Goal: Task Accomplishment & Management: Use online tool/utility

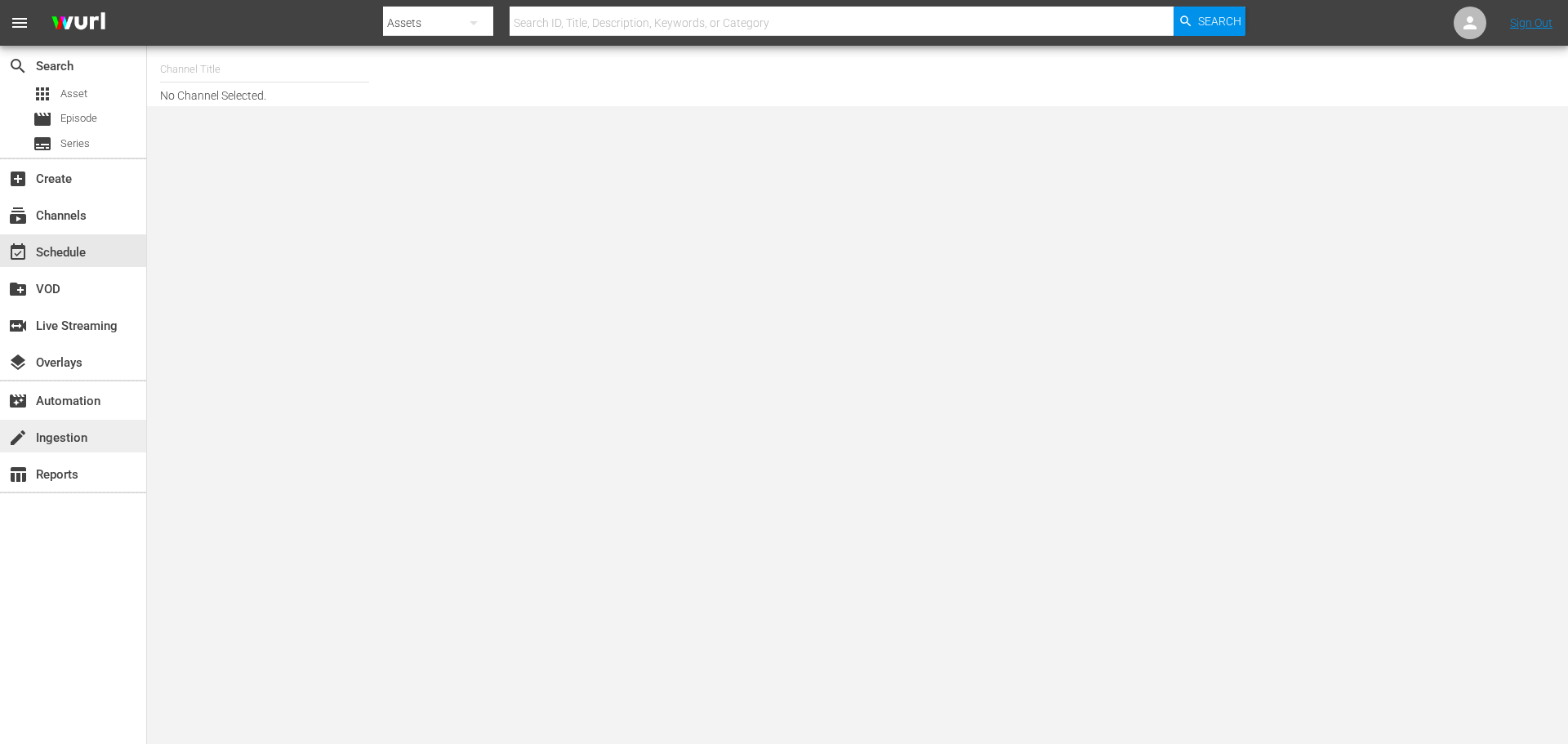
click at [75, 437] on div "create Ingestion" at bounding box center [45, 435] width 92 height 15
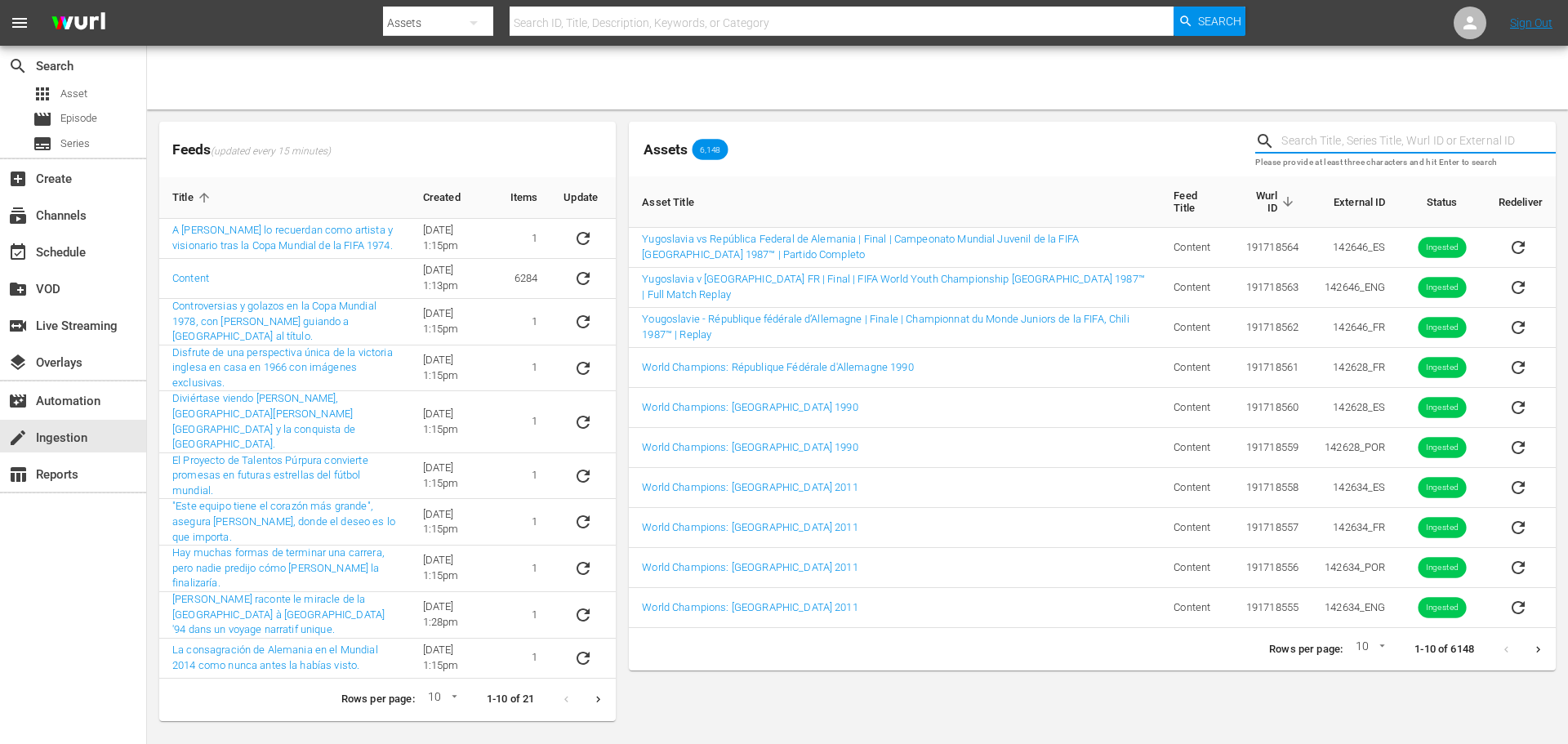
click at [1293, 139] on input "text" at bounding box center [1418, 141] width 275 height 24
type input "bumper"
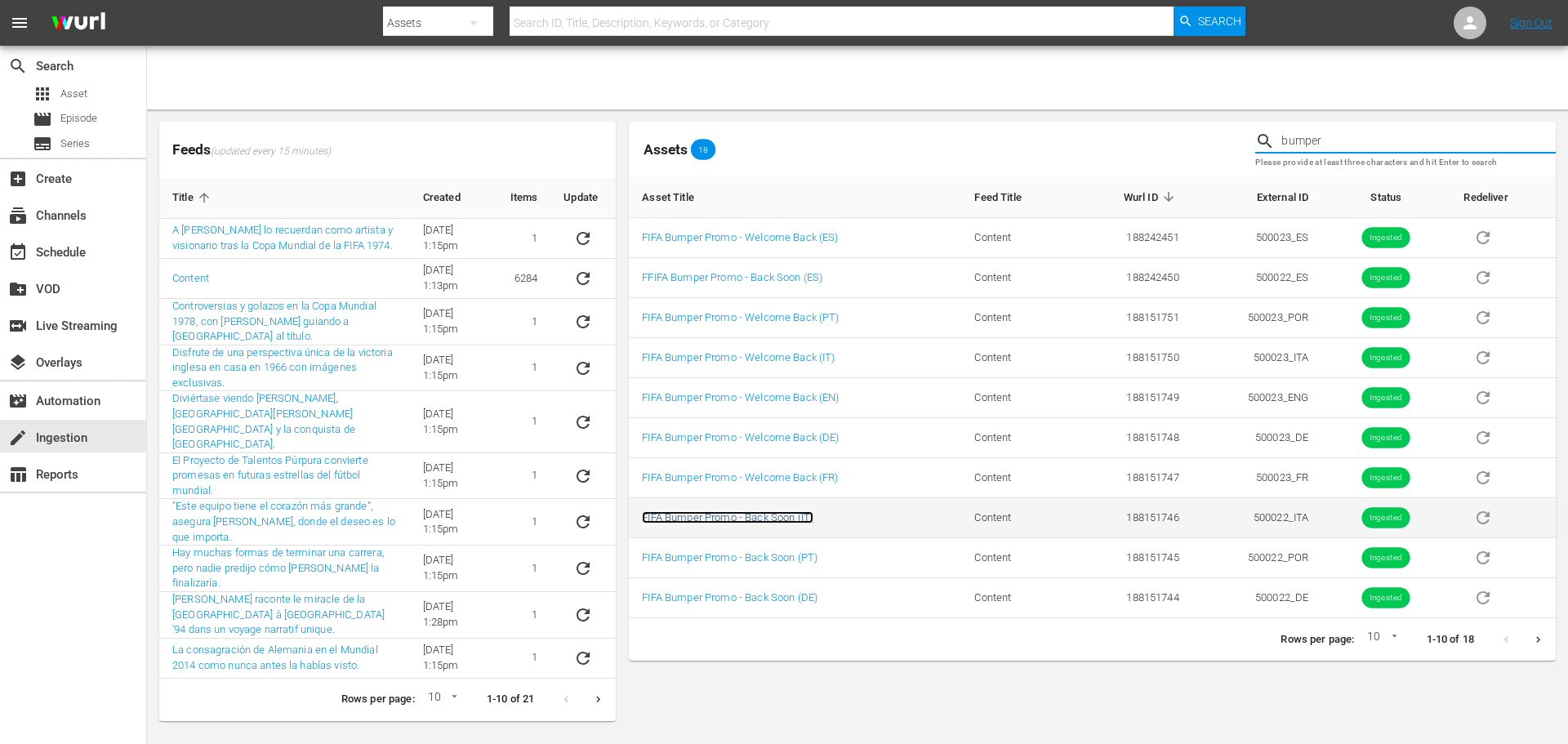
click at [785, 517] on link "FIFA Bumper Promo - Back Soon (IT)" at bounding box center [728, 517] width 172 height 12
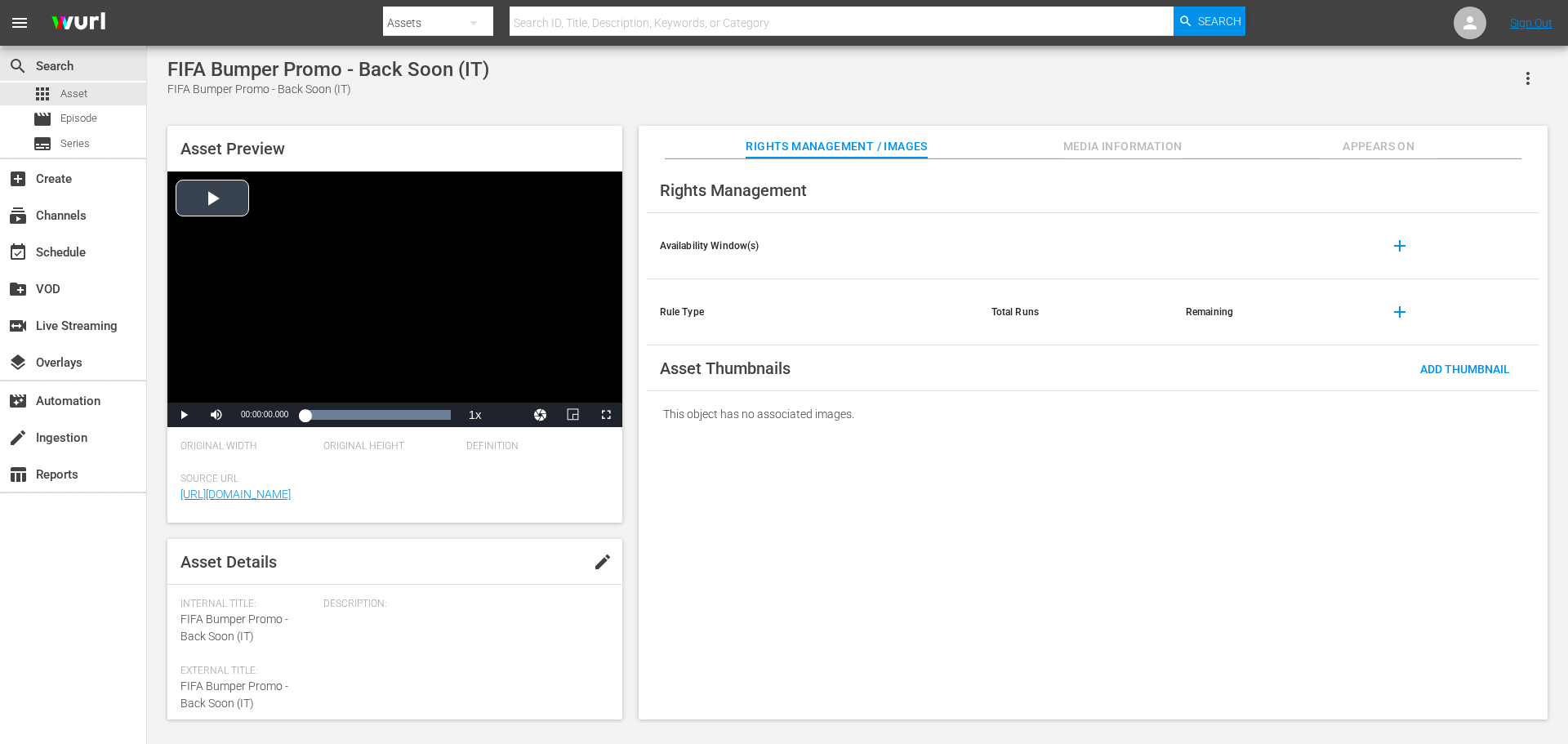
click at [207, 193] on div "Video Player" at bounding box center [395, 287] width 455 height 231
click at [184, 415] on span "Video Player" at bounding box center [184, 415] width 0 height 0
click at [626, 109] on div "FIFA Bumper Promo - Back Soon (IT) FIFA Bumper Promo - Back Soon (IT) Asset Pre…" at bounding box center [858, 385] width 1396 height 653
click at [75, 438] on div "create Ingestion" at bounding box center [45, 435] width 92 height 15
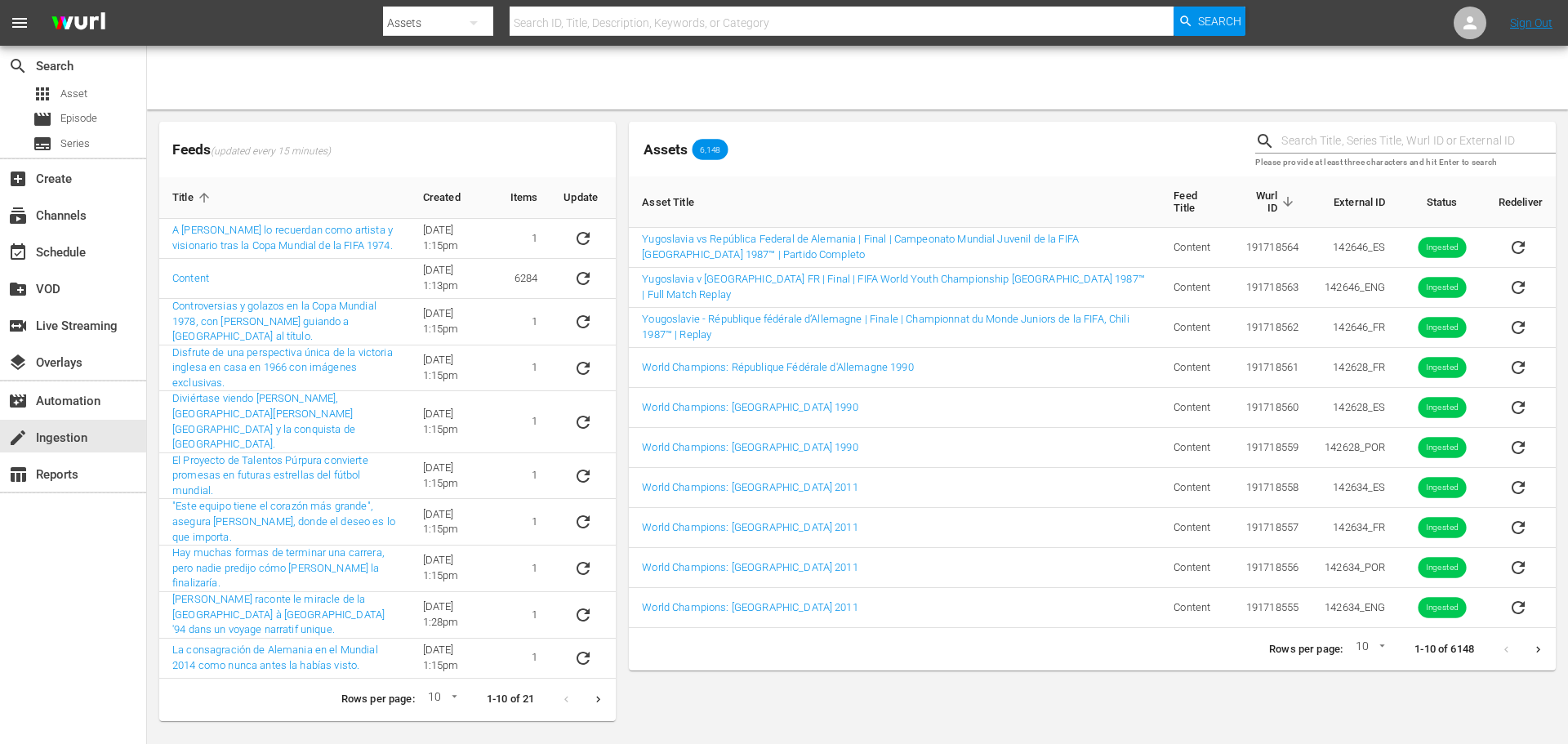
click at [1358, 141] on input "text" at bounding box center [1418, 141] width 275 height 24
type input "bumper"
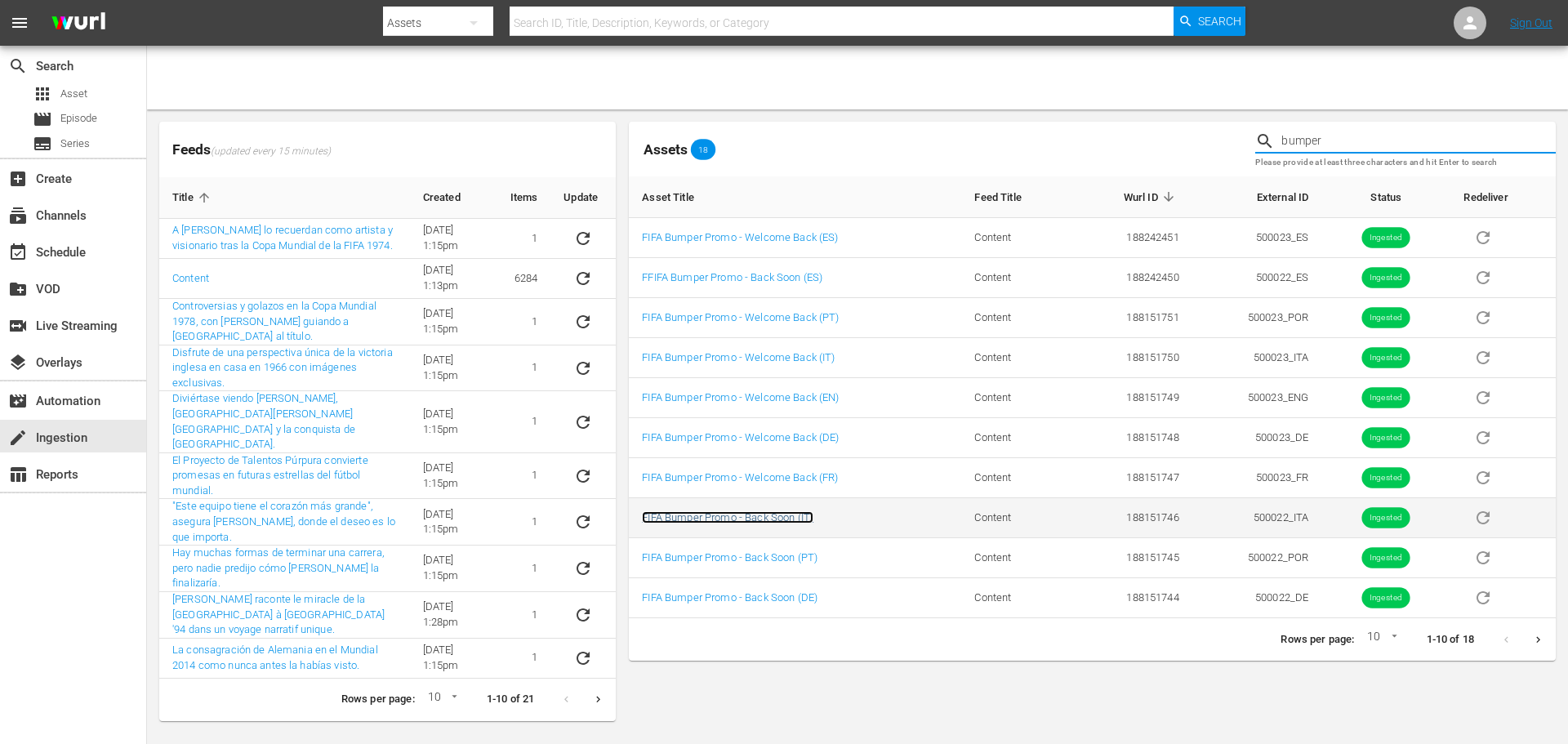
click at [785, 517] on link "FIFA Bumper Promo - Back Soon (IT)" at bounding box center [728, 517] width 172 height 12
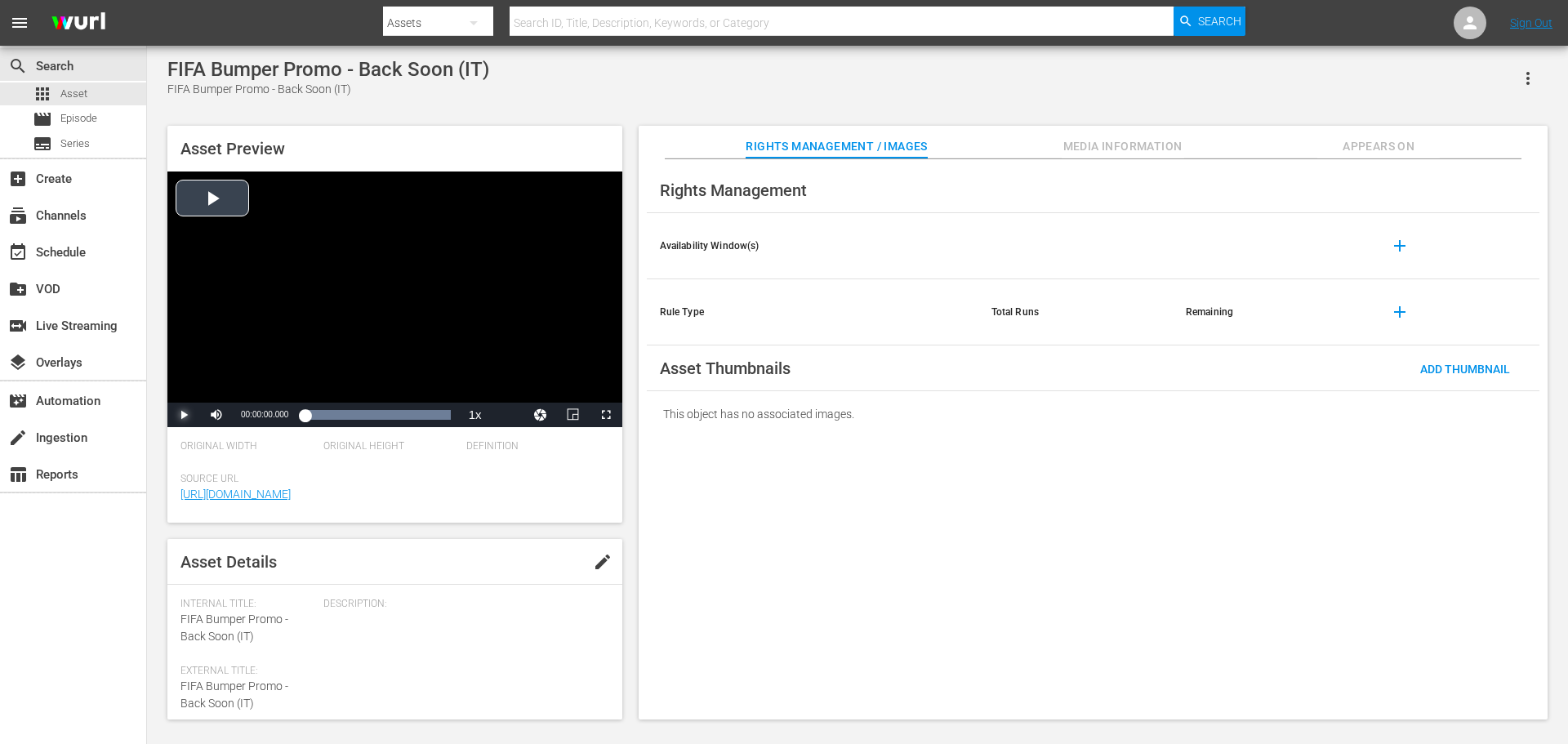
click at [184, 415] on span "Video Player" at bounding box center [184, 415] width 0 height 0
click at [71, 441] on div "create Ingestion" at bounding box center [45, 435] width 92 height 15
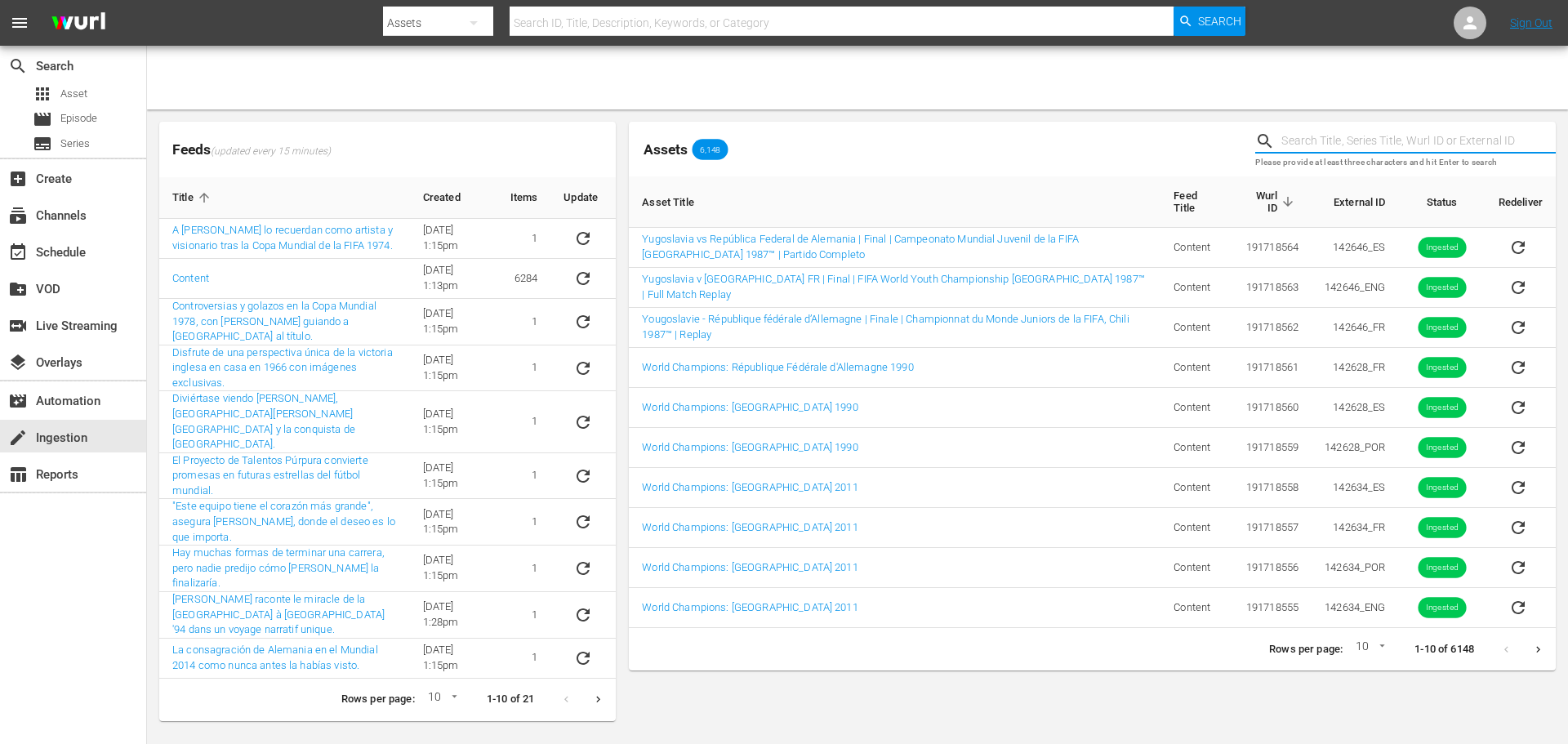
click at [1303, 136] on input "text" at bounding box center [1418, 141] width 275 height 24
type input "bumper"
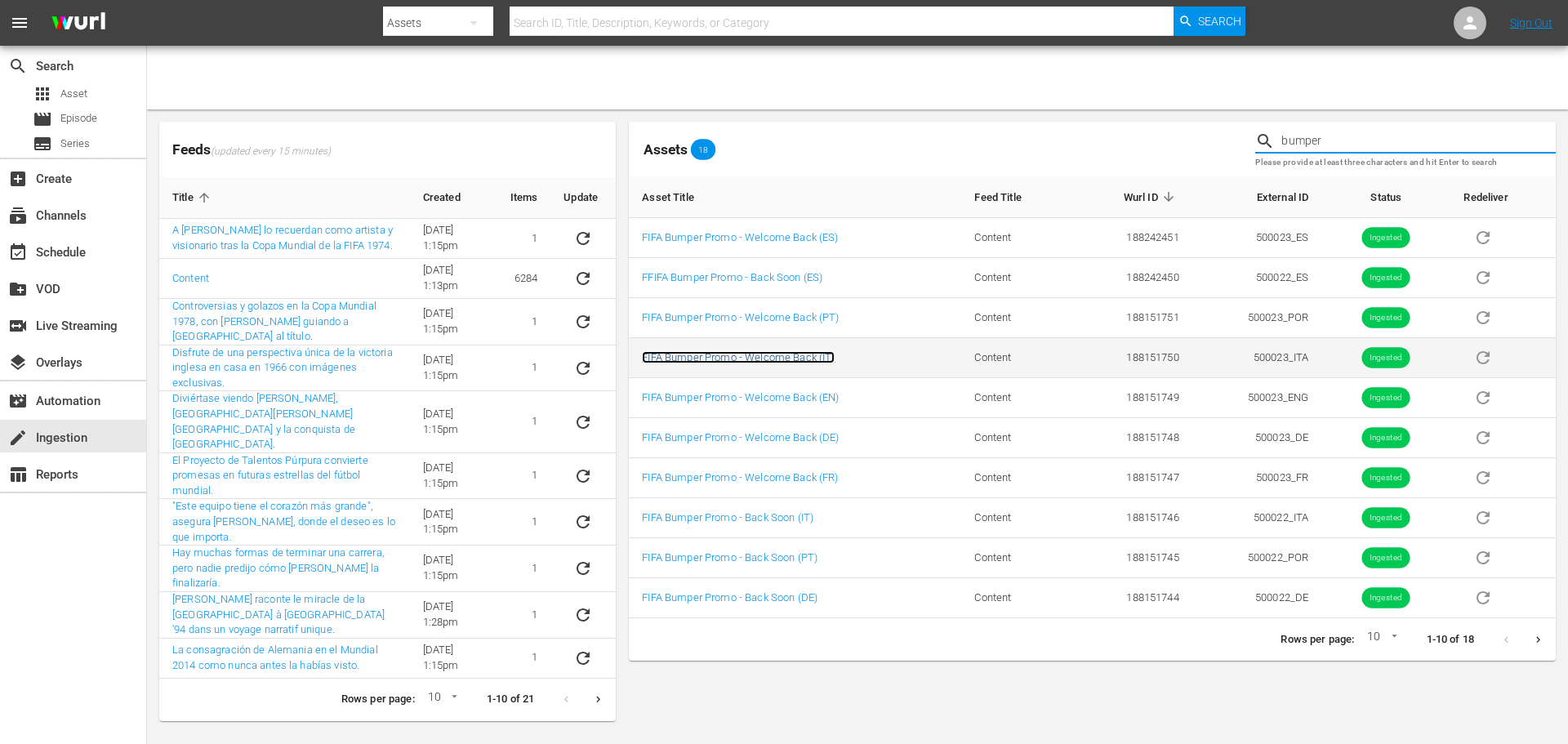
click at [795, 356] on link "FIFA Bumper Promo - Welcome Back (IT)" at bounding box center [738, 357] width 193 height 12
